Goal: Task Accomplishment & Management: Complete application form

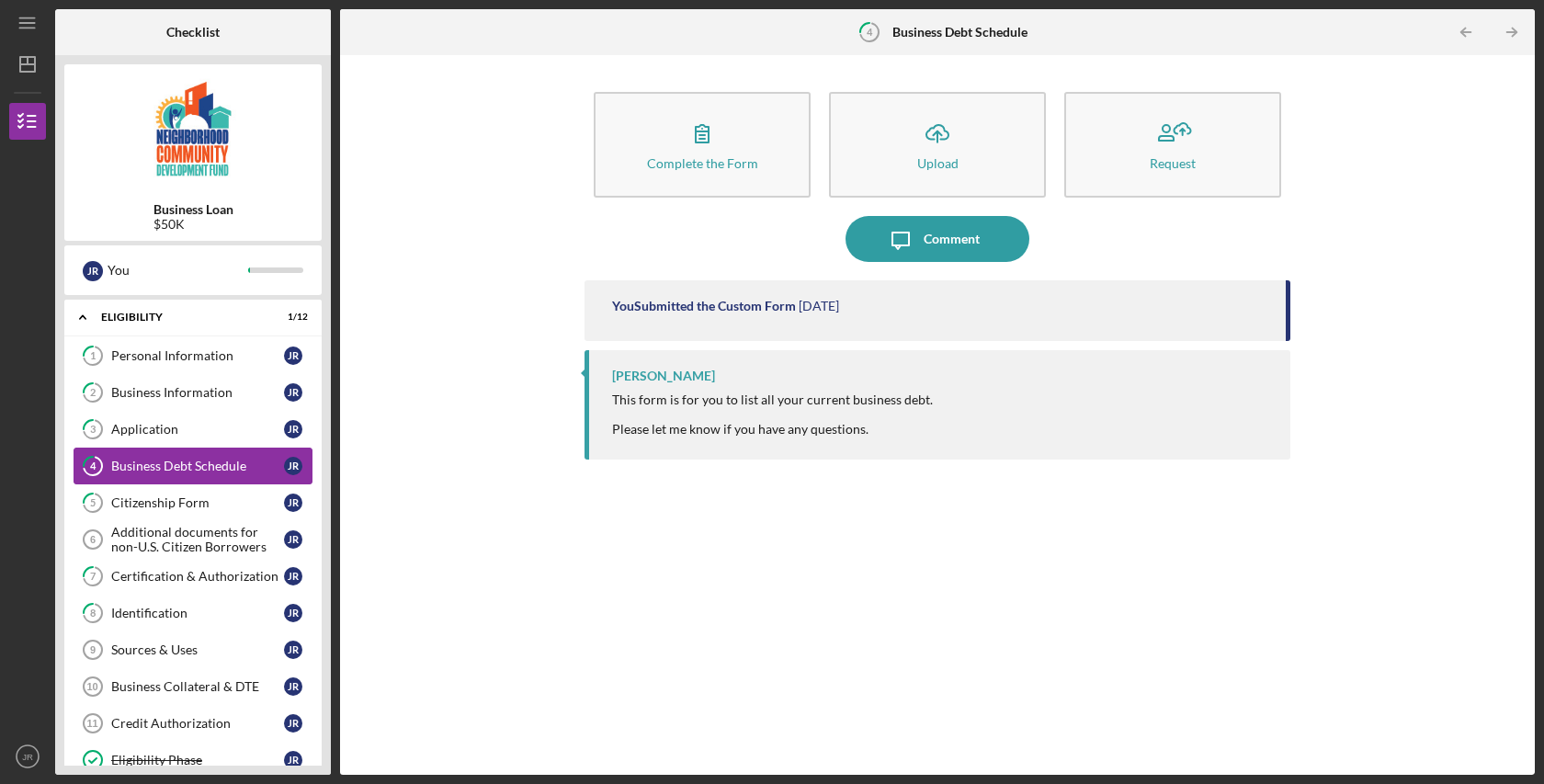
click at [179, 464] on div "Business Debt Schedule" at bounding box center [197, 466] width 172 height 15
click at [173, 361] on div "Personal Information" at bounding box center [197, 355] width 172 height 15
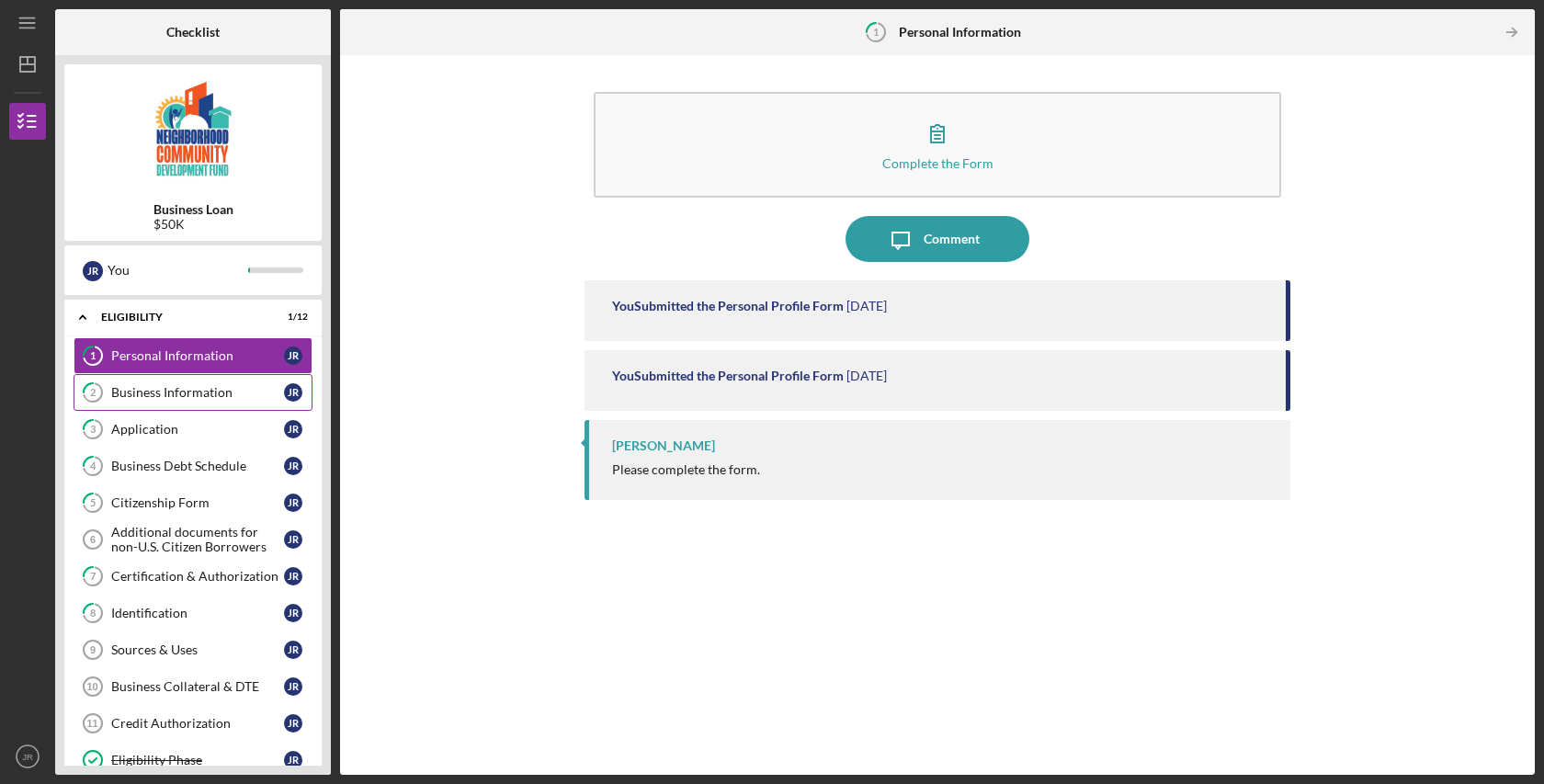
click at [167, 392] on div "Business Information" at bounding box center [197, 392] width 172 height 15
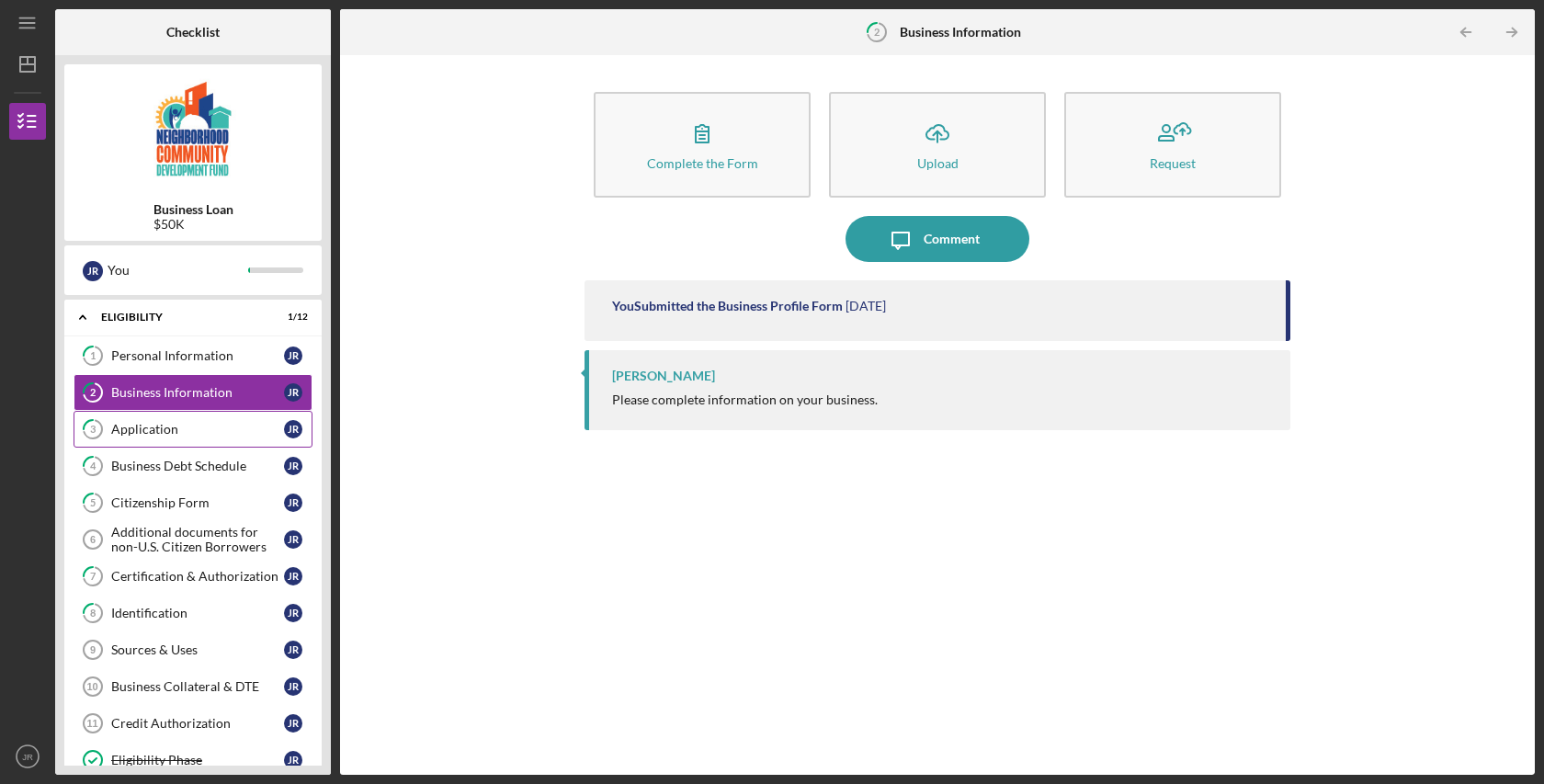
click at [164, 427] on div "Application" at bounding box center [197, 429] width 172 height 15
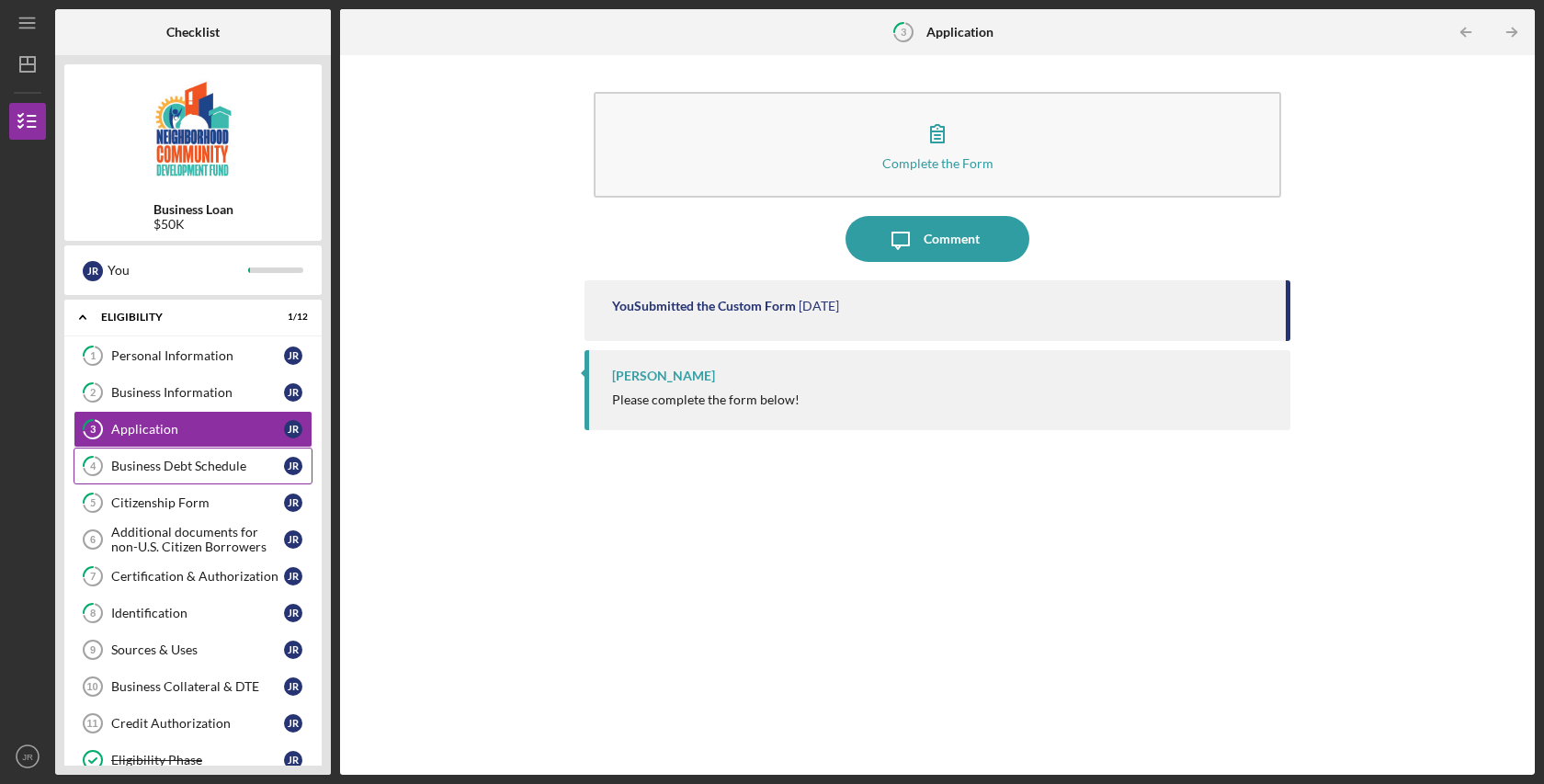
click at [168, 464] on div "Business Debt Schedule" at bounding box center [197, 466] width 172 height 15
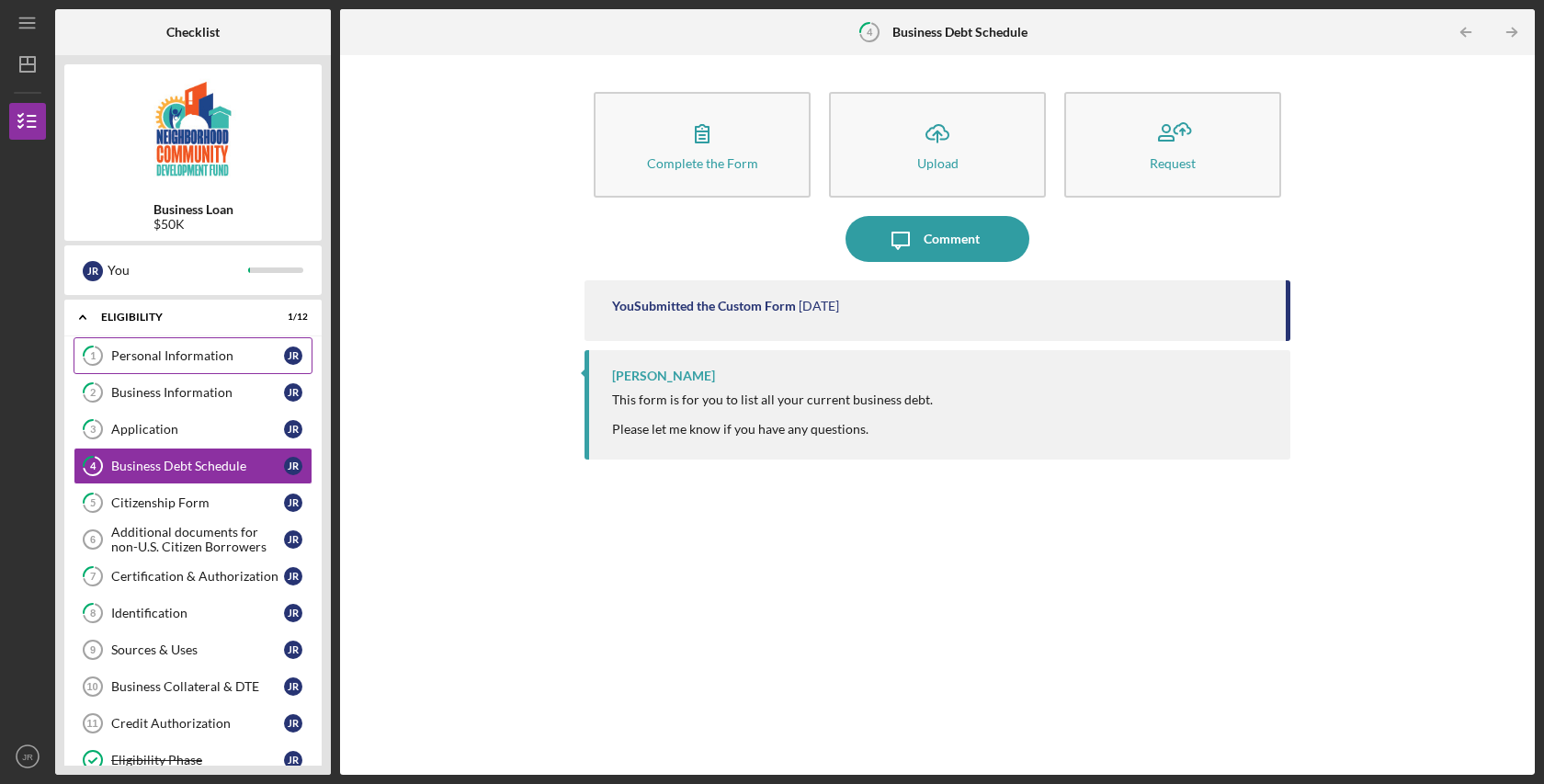
click at [179, 355] on div "Personal Information" at bounding box center [197, 355] width 172 height 15
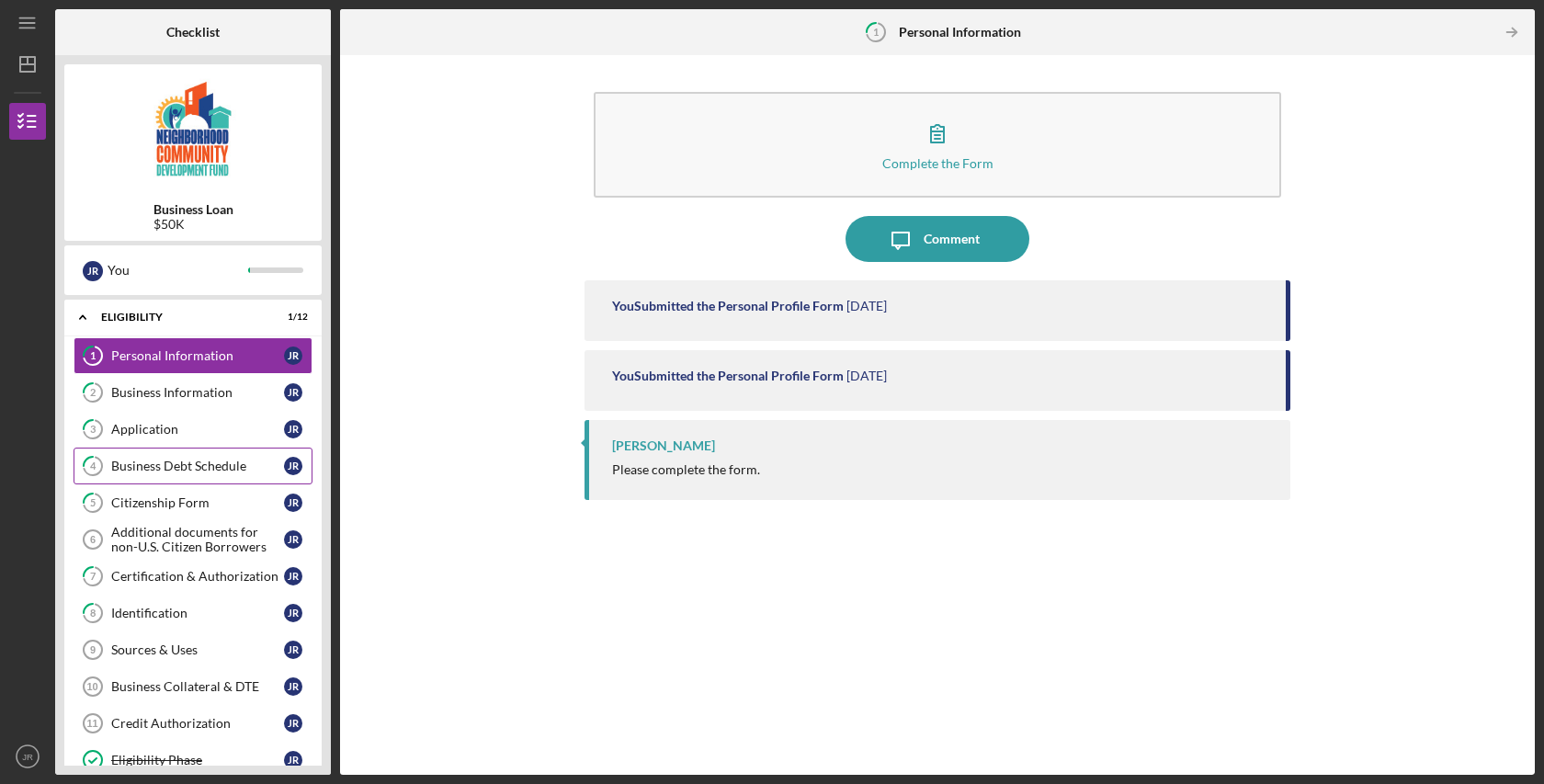
click at [168, 461] on div "Business Debt Schedule" at bounding box center [197, 466] width 172 height 15
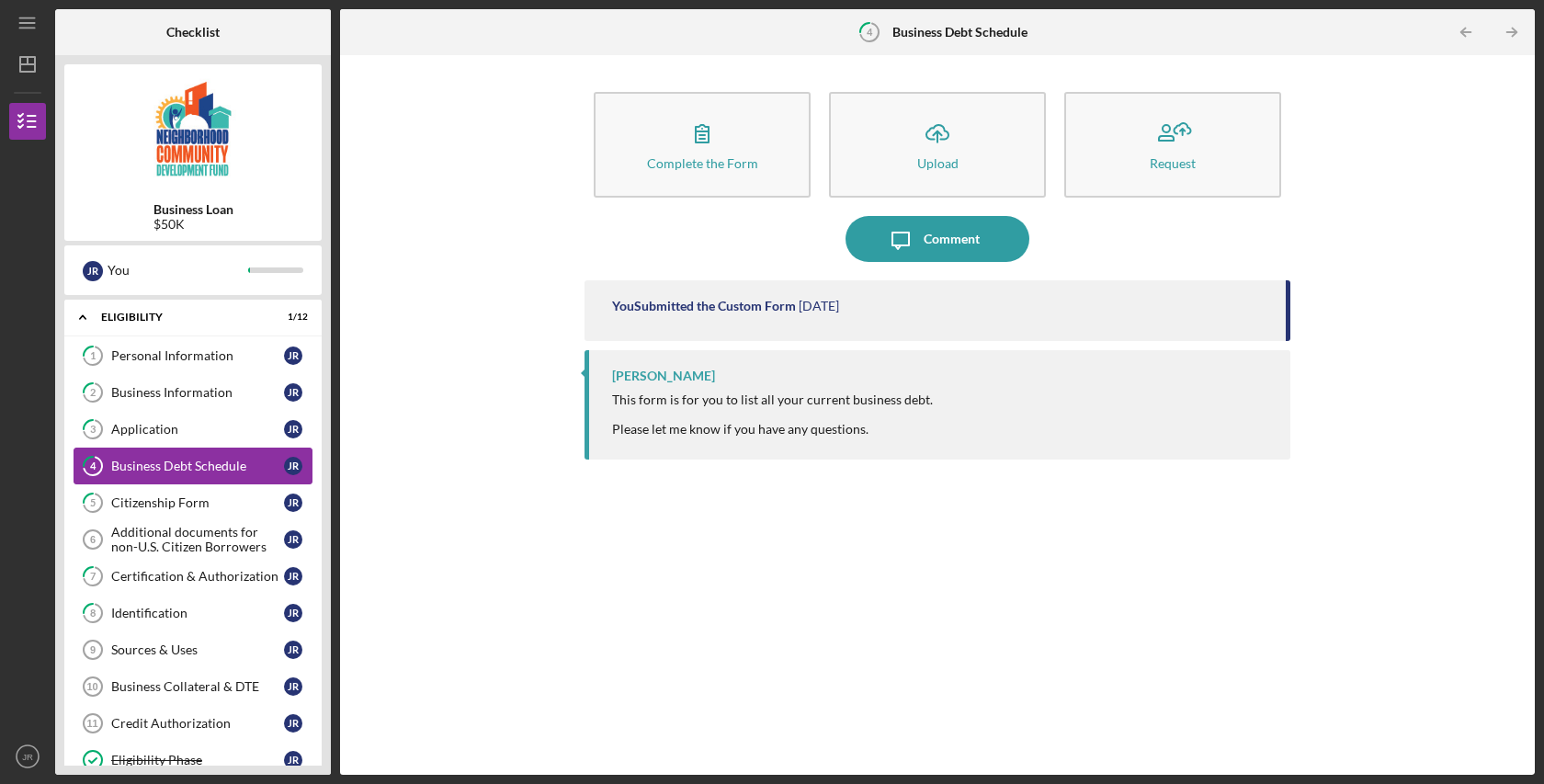
click at [230, 466] on div "Business Debt Schedule" at bounding box center [197, 466] width 172 height 15
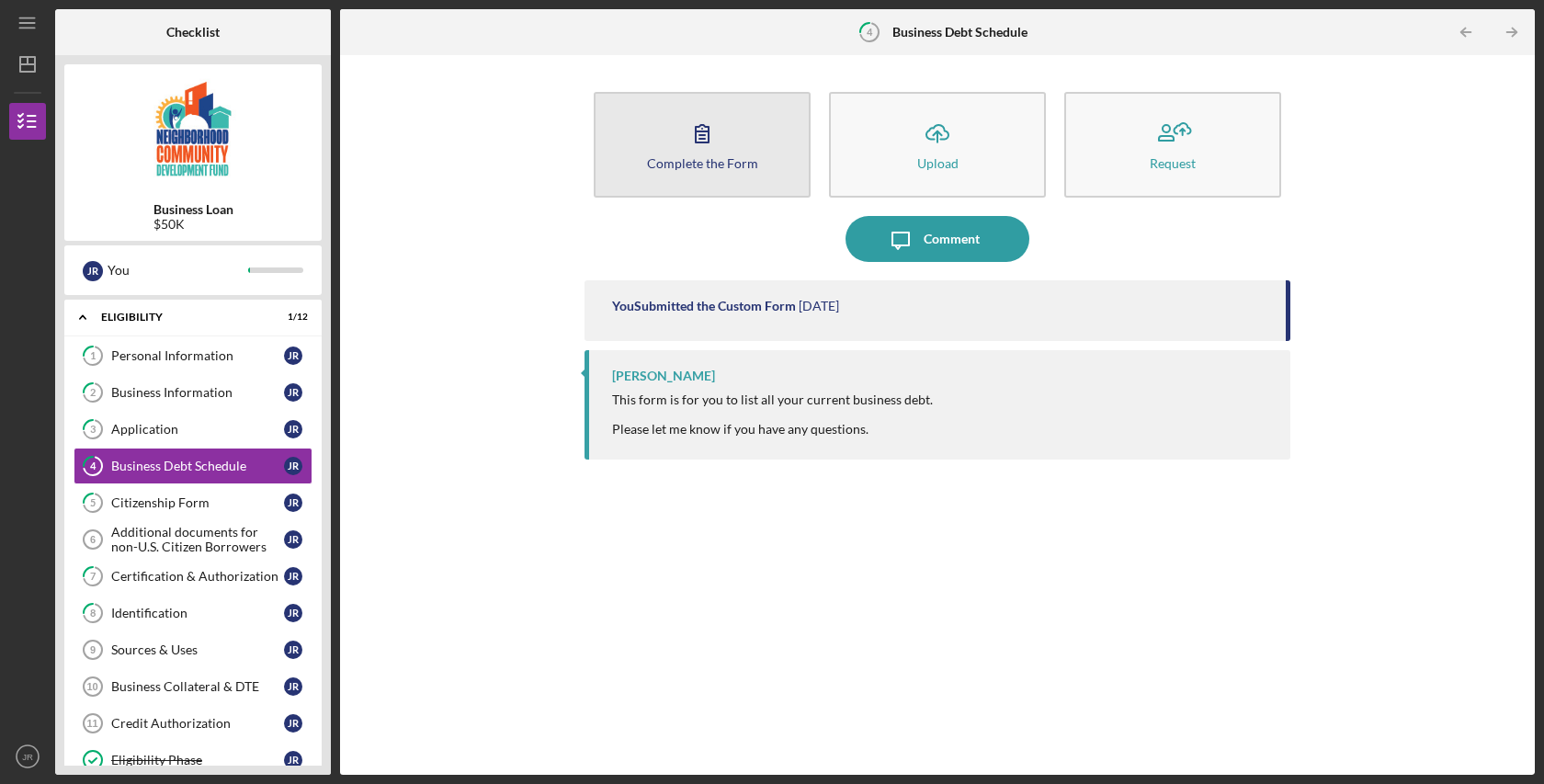
click at [710, 171] on button "Complete the Form Form" at bounding box center [702, 144] width 217 height 106
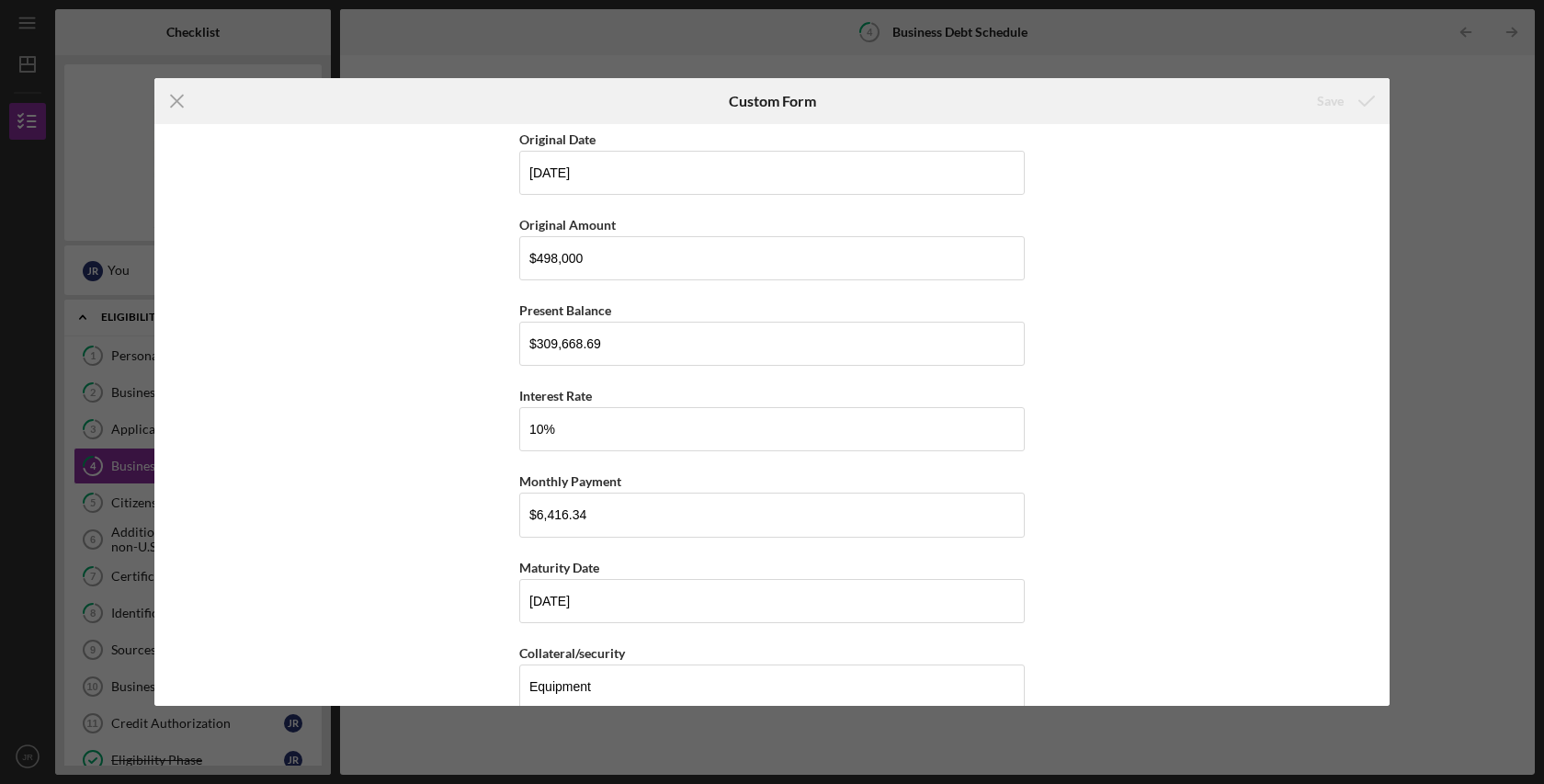
scroll to position [335, 0]
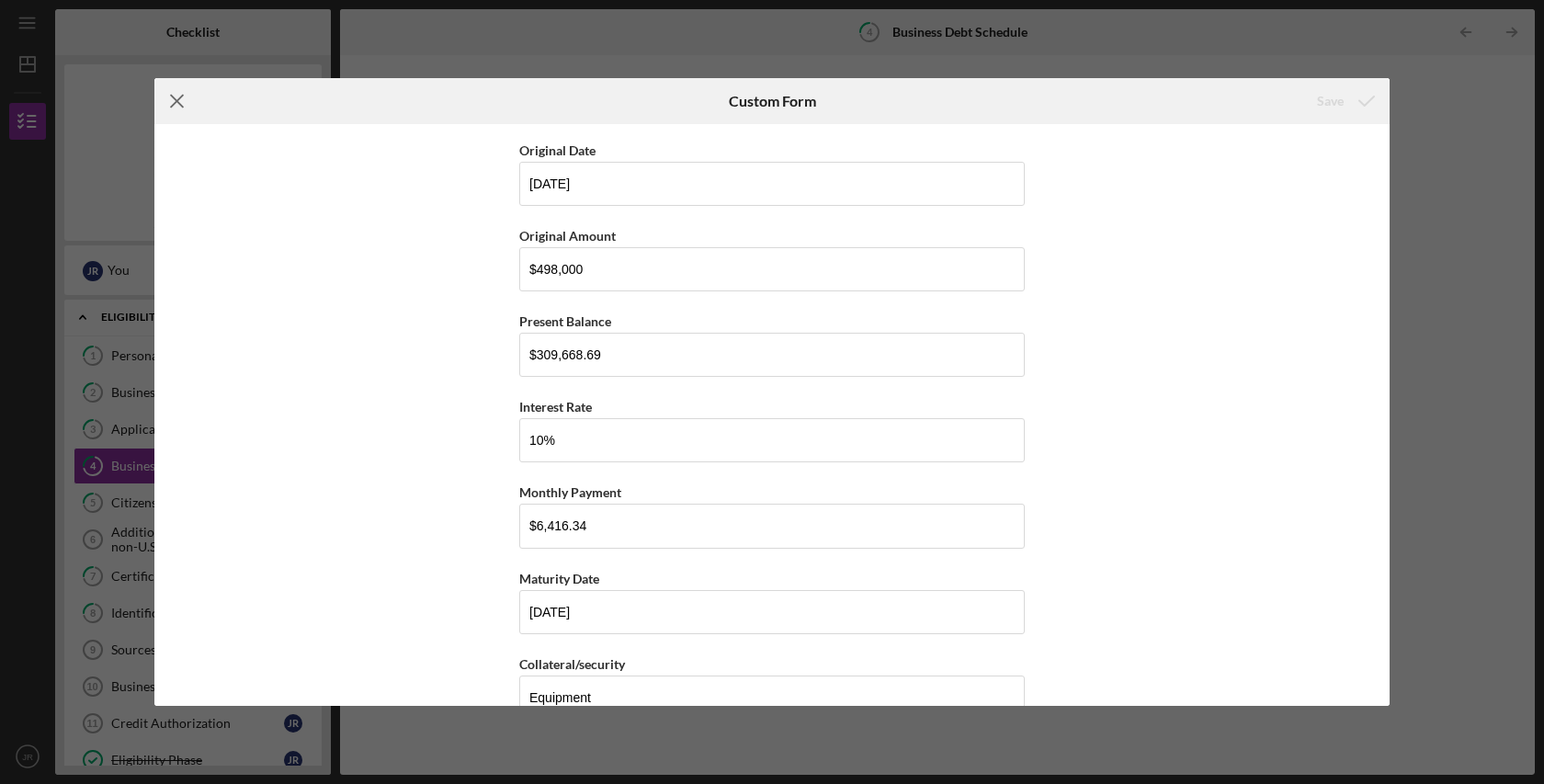
click at [178, 97] on icon "Icon/Menu Close" at bounding box center [177, 100] width 46 height 46
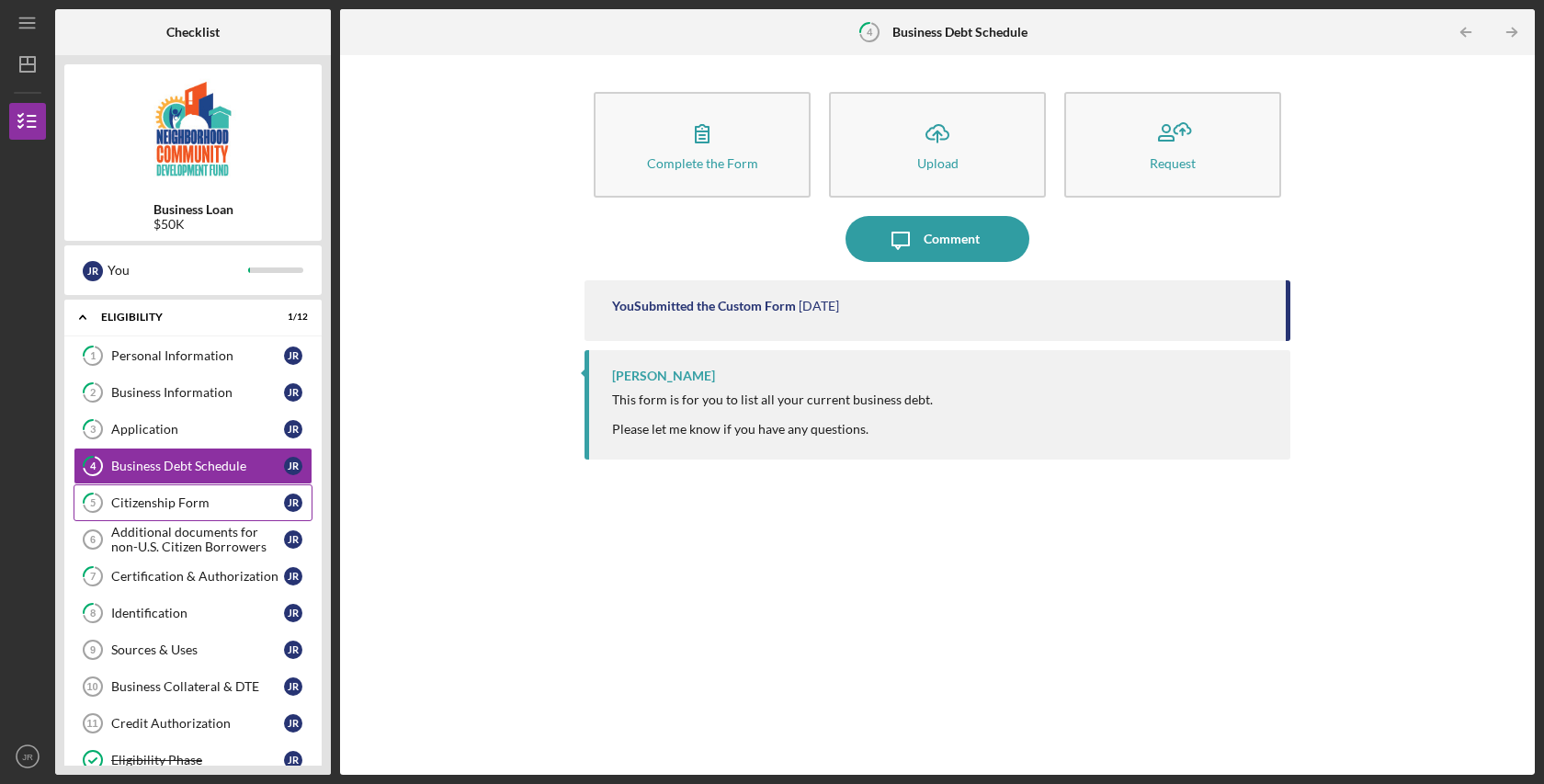
click at [204, 505] on div "Citizenship Form" at bounding box center [197, 503] width 172 height 15
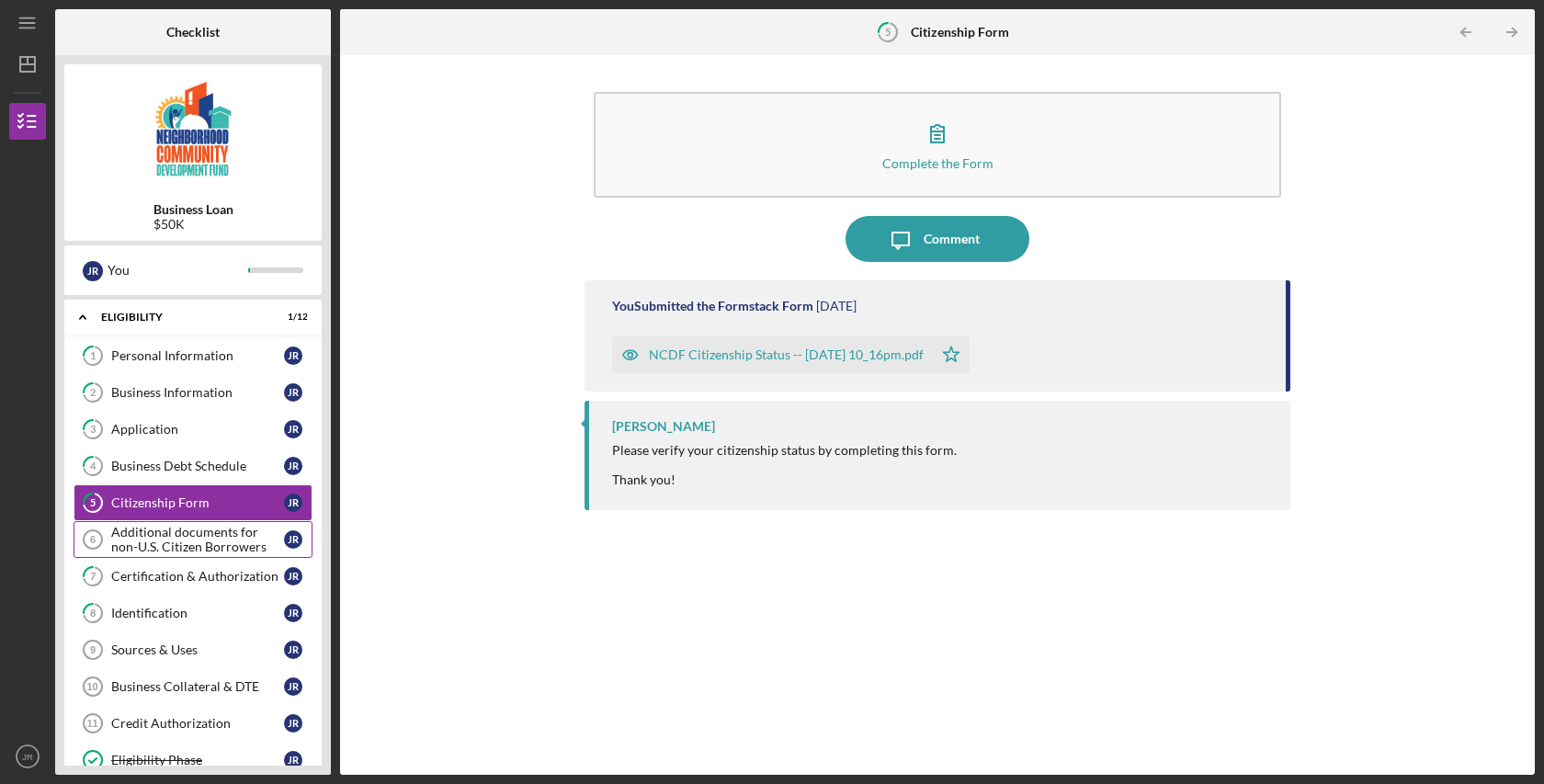
click at [182, 544] on div "Additional documents for non-U.S. Citizen Borrowers" at bounding box center [197, 540] width 172 height 29
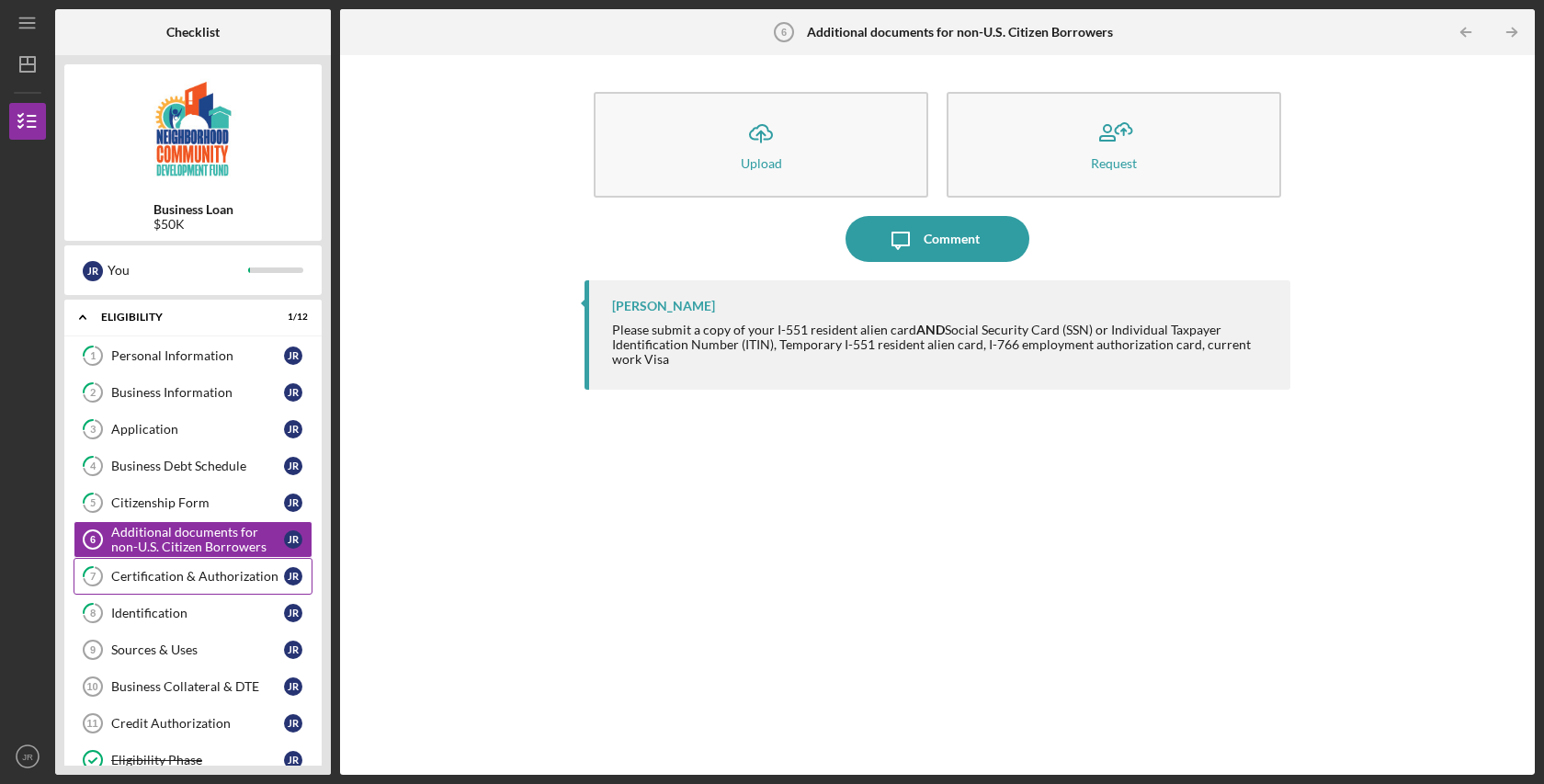
click at [193, 579] on div "Certification & Authorization" at bounding box center [197, 576] width 172 height 15
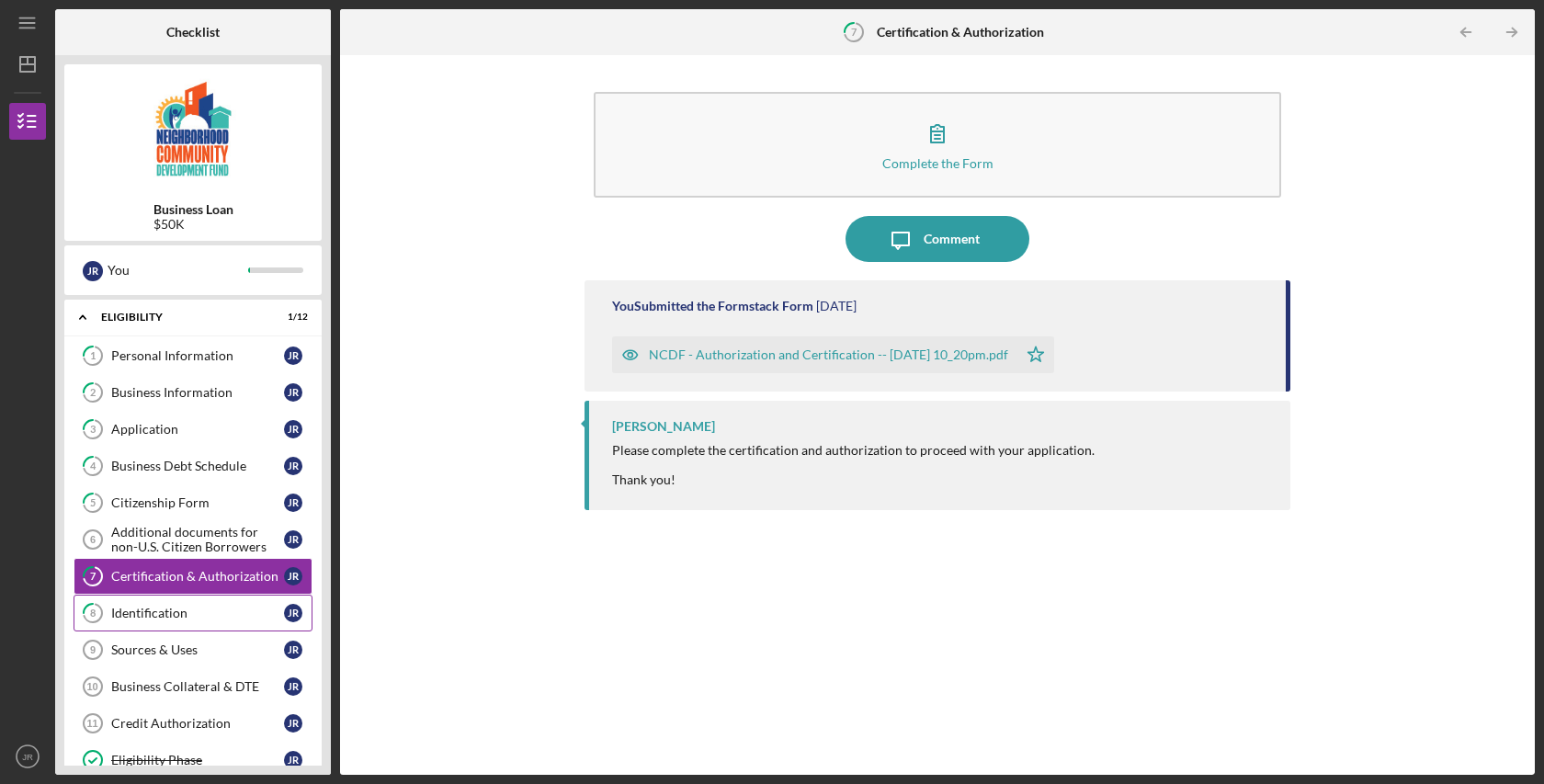
click at [182, 607] on div "Identification" at bounding box center [197, 613] width 172 height 15
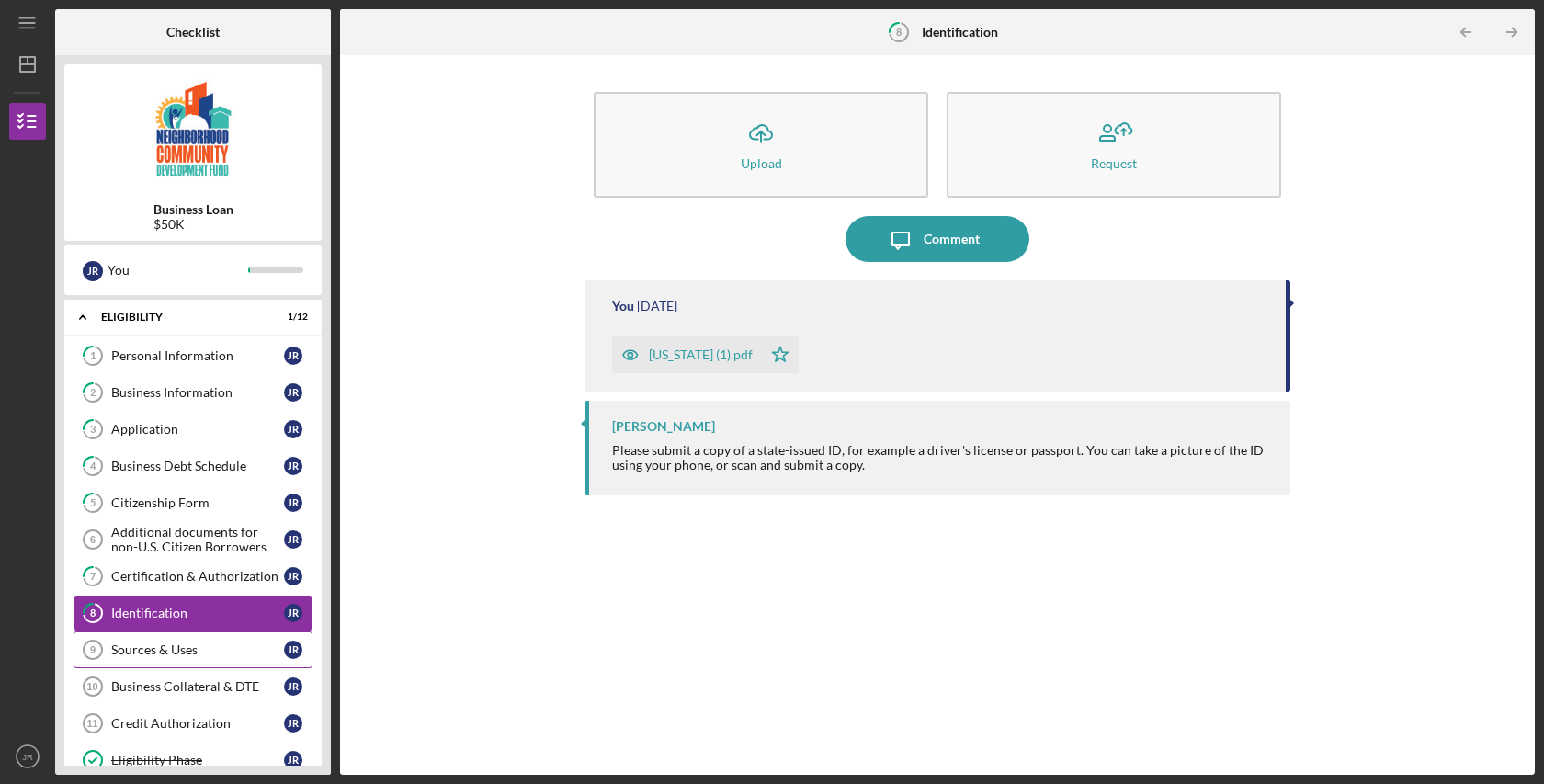
click at [160, 650] on div "Sources & Uses" at bounding box center [197, 650] width 172 height 15
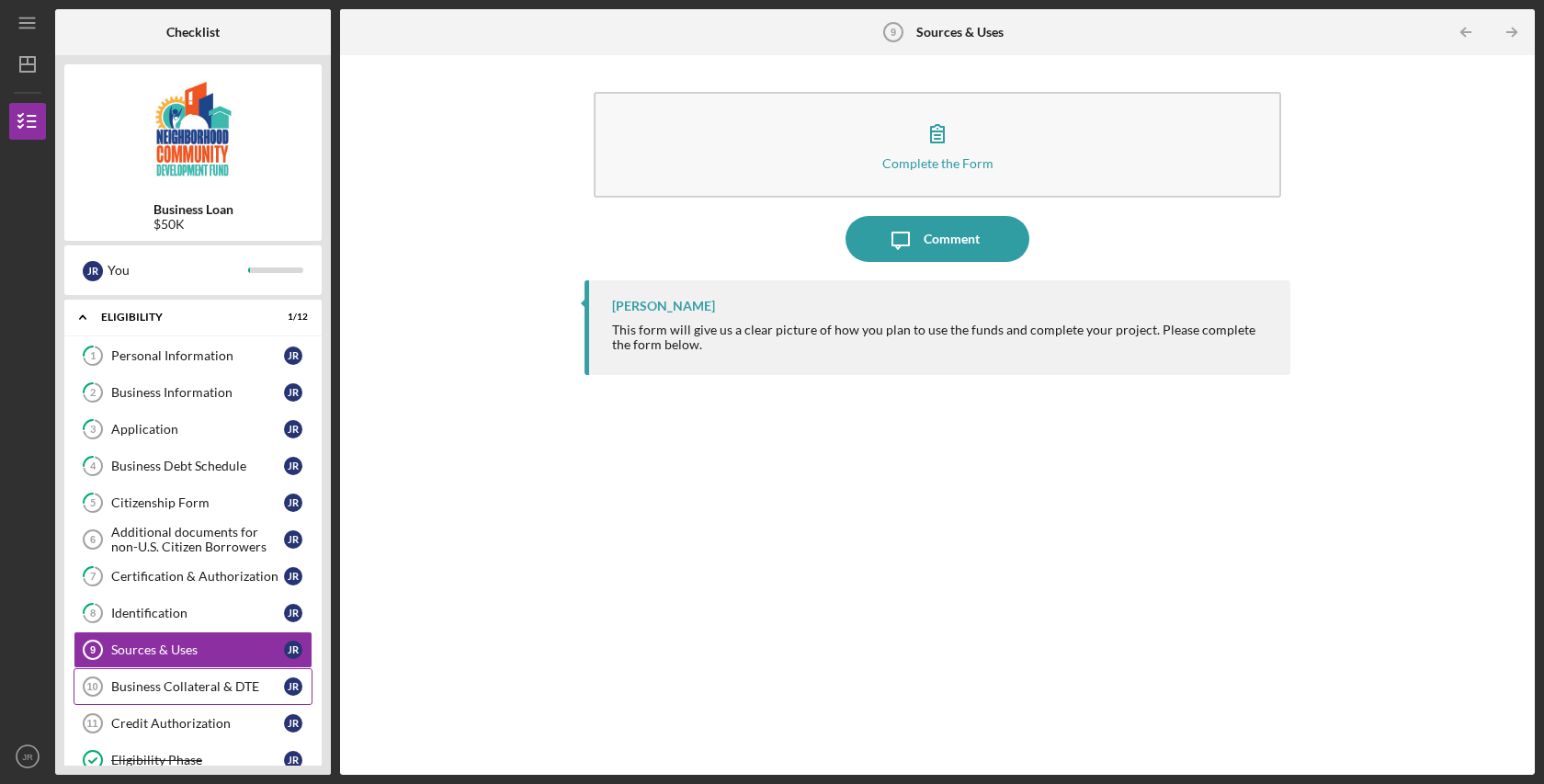
scroll to position [114, 0]
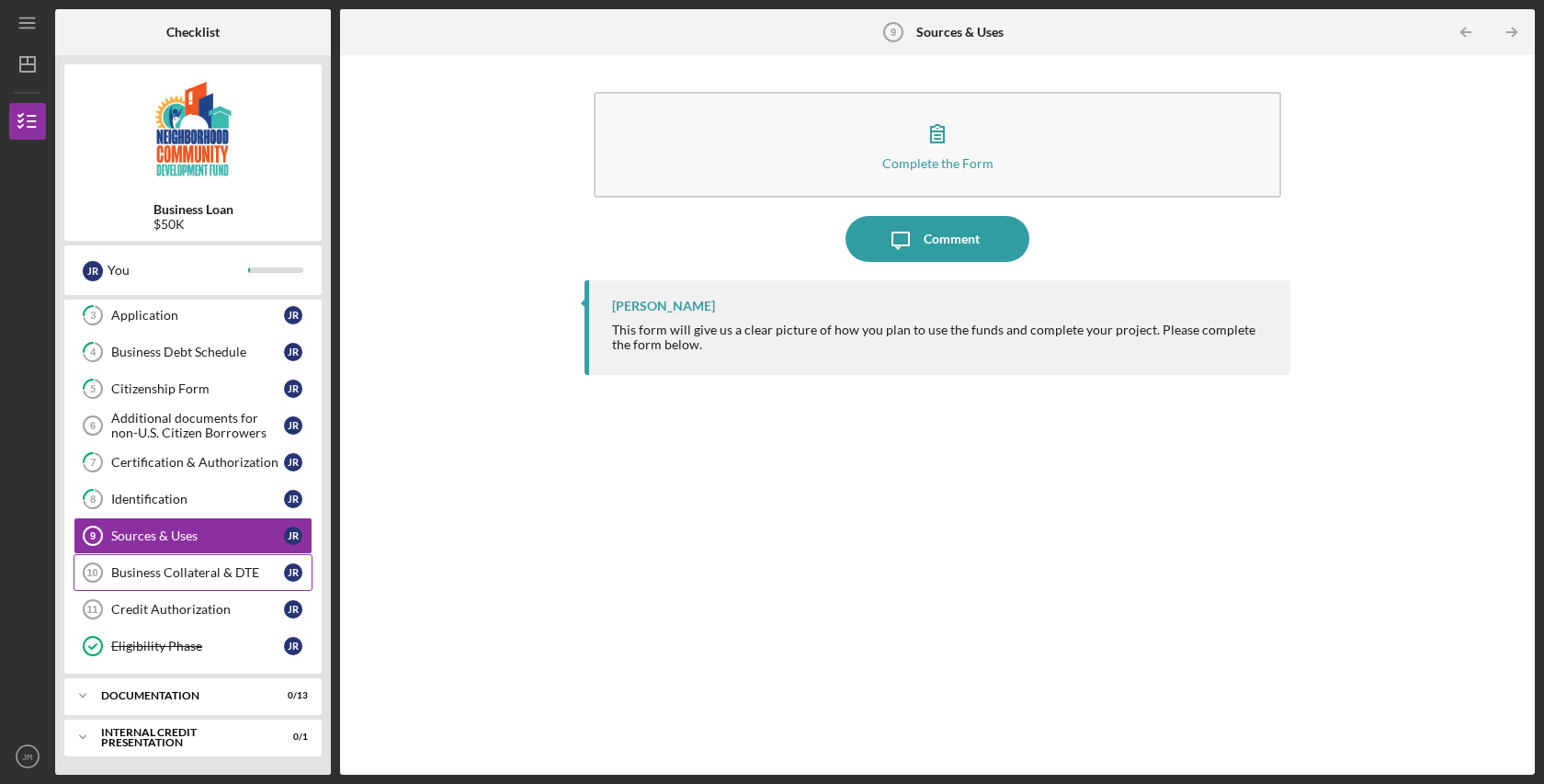
click at [196, 575] on div "Business Collateral & DTE" at bounding box center [197, 572] width 172 height 15
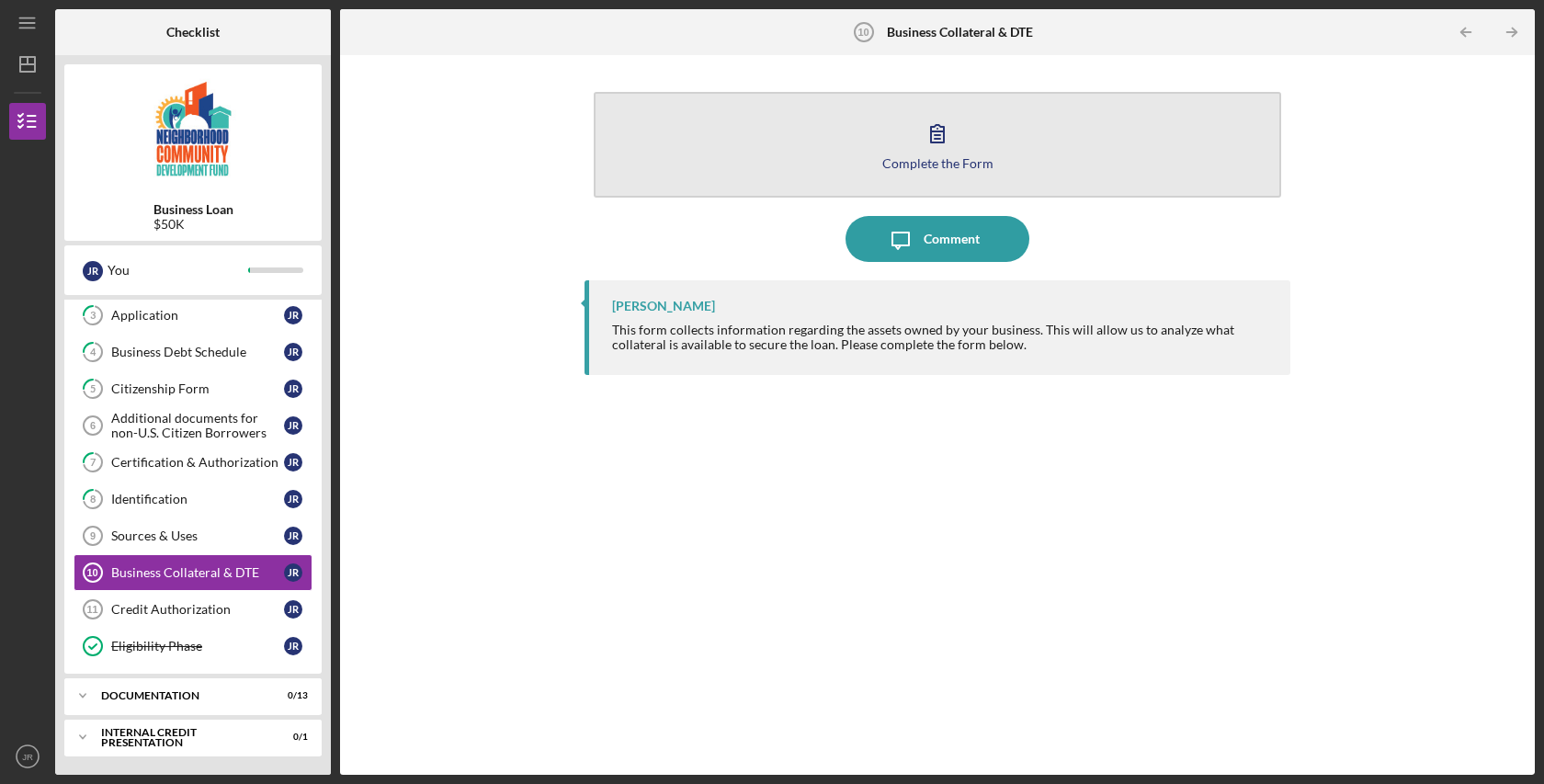
click at [938, 169] on div "Complete the Form" at bounding box center [938, 163] width 111 height 14
